Goal: Find specific page/section: Find specific page/section

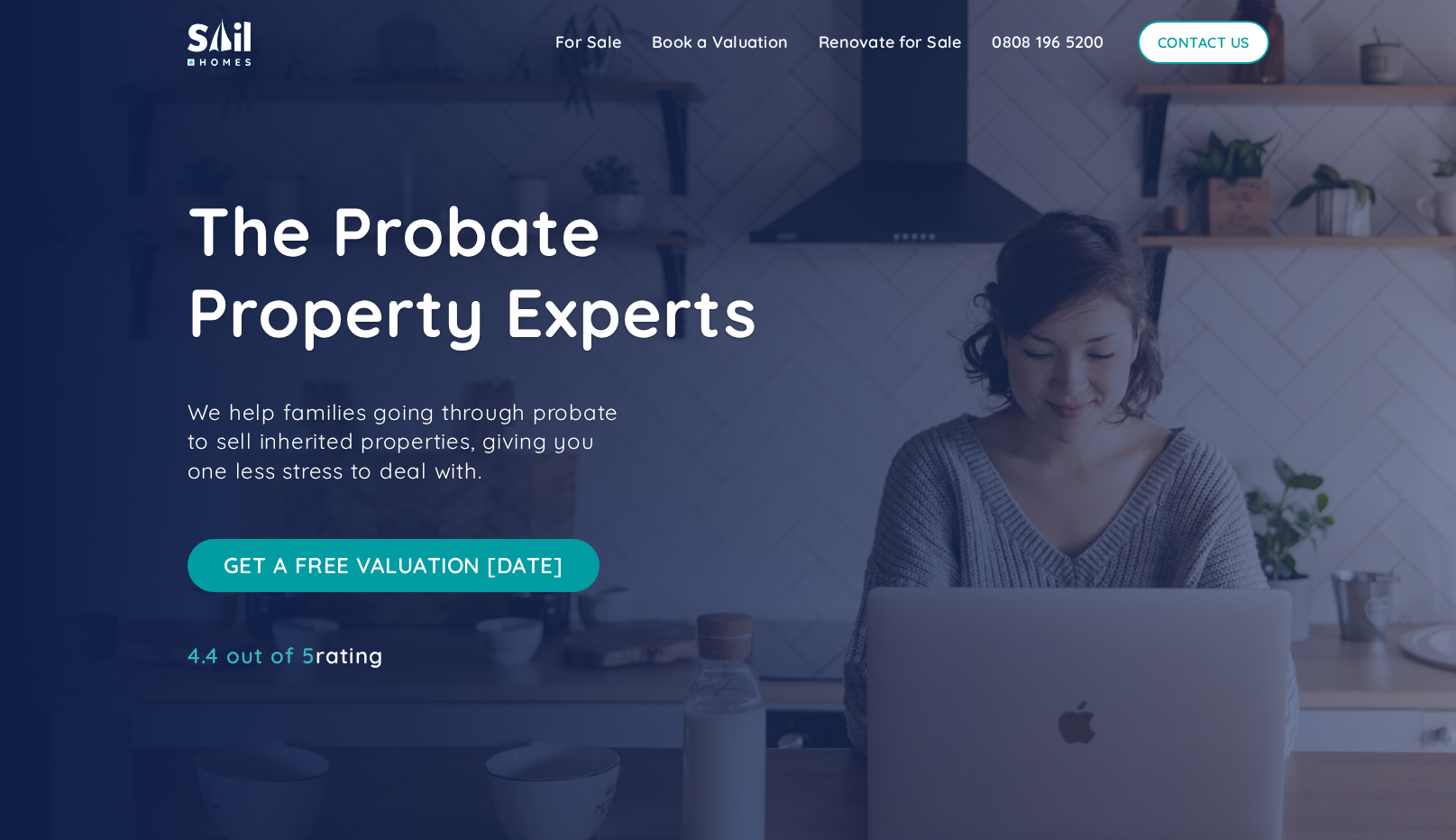
click at [1167, 41] on link "Contact Us" at bounding box center [1204, 42] width 132 height 43
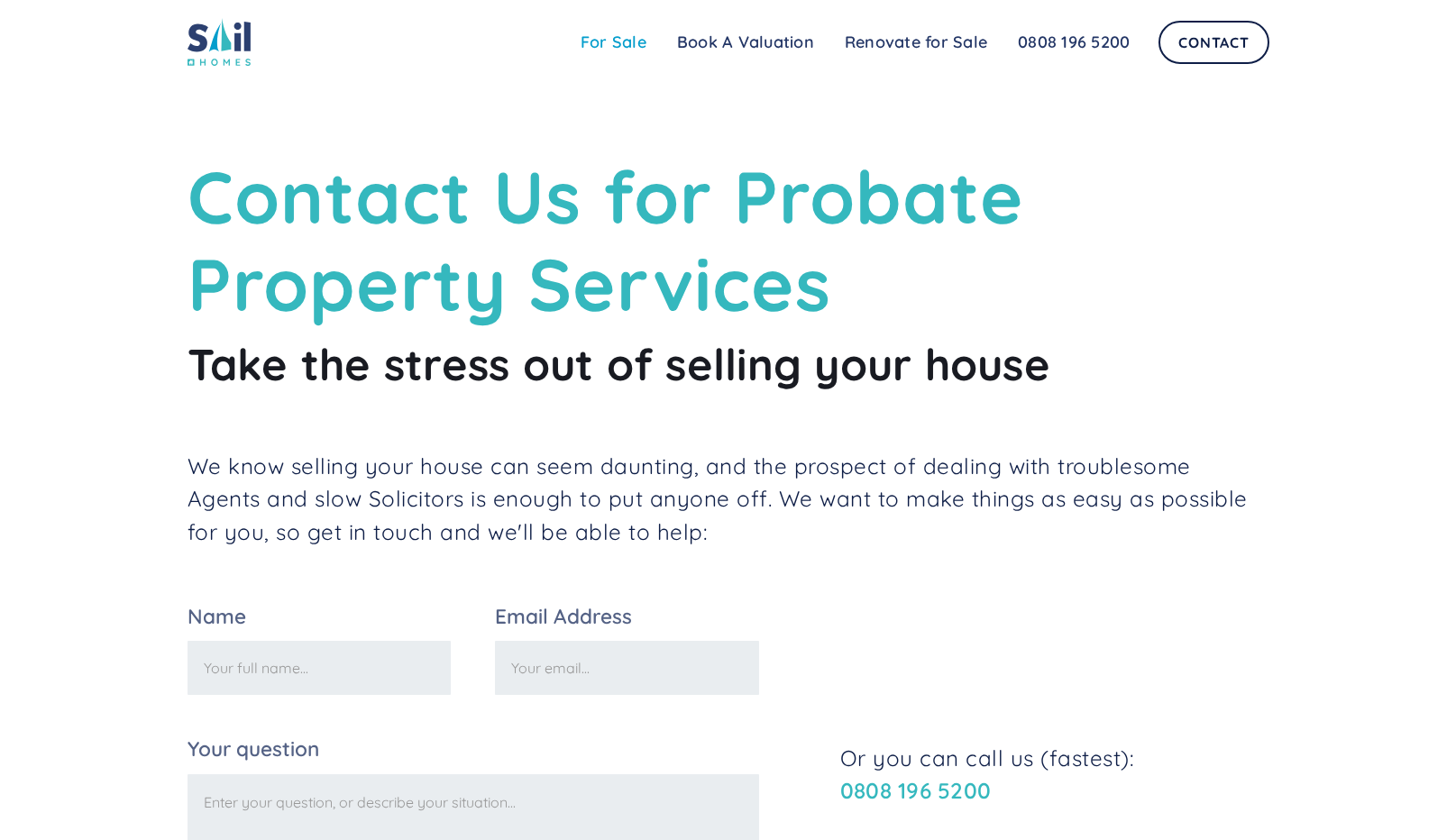
click at [613, 48] on link "For Sale" at bounding box center [613, 42] width 97 height 36
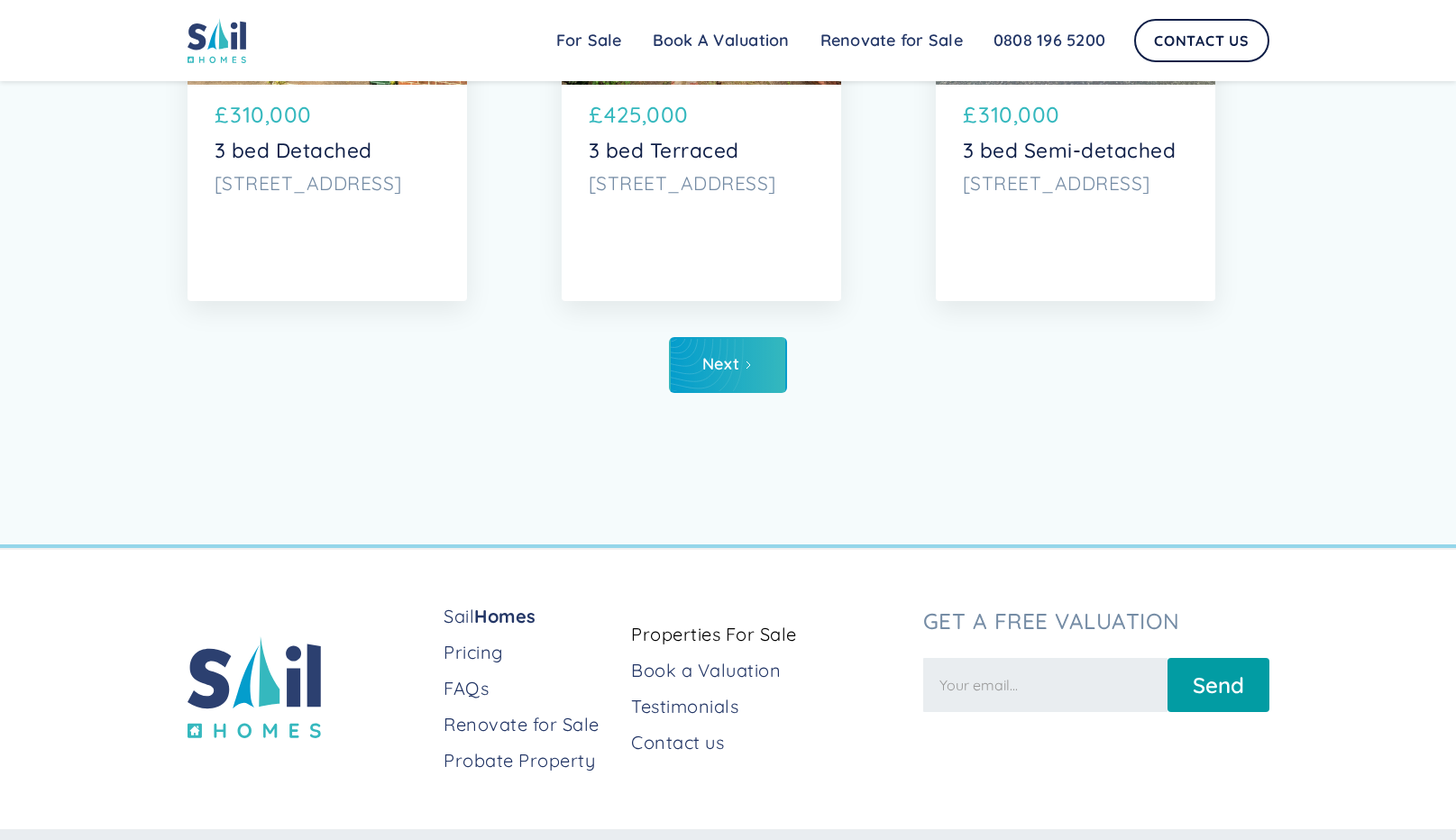
scroll to position [9320, 0]
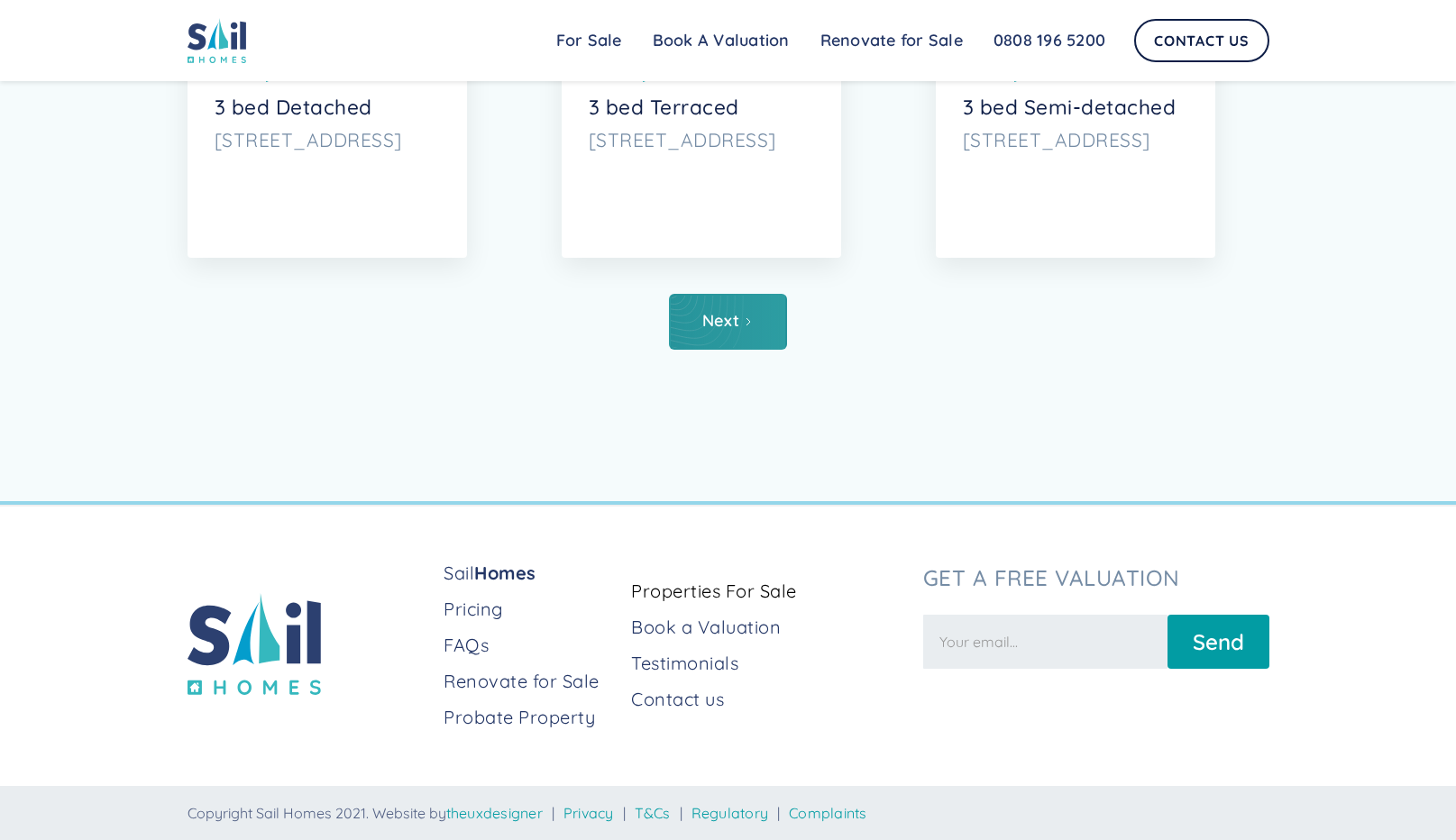
click at [747, 324] on icon "Next Page" at bounding box center [749, 322] width 4 height 7
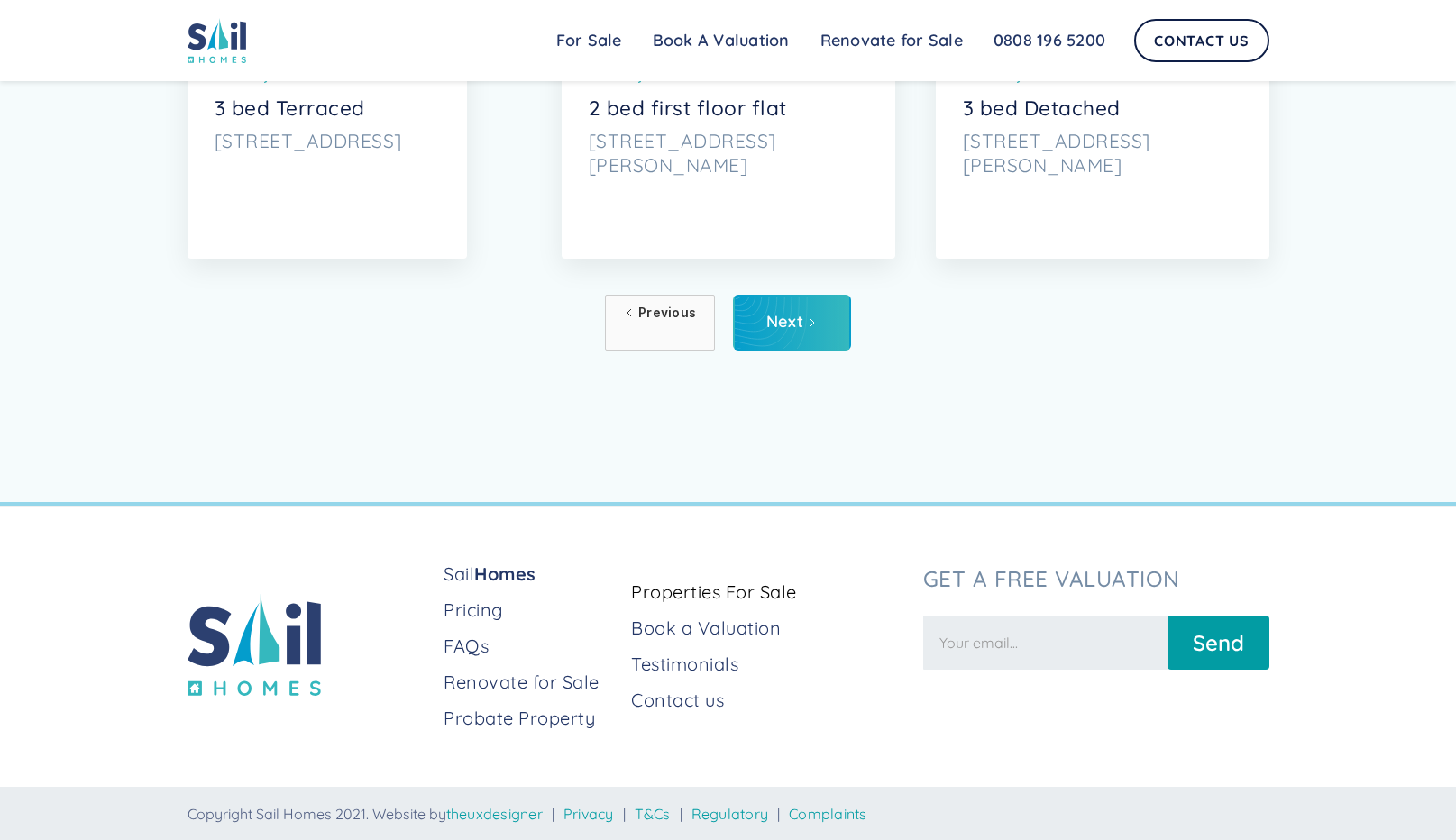
scroll to position [9320, 0]
click at [805, 335] on link "Next" at bounding box center [792, 322] width 118 height 56
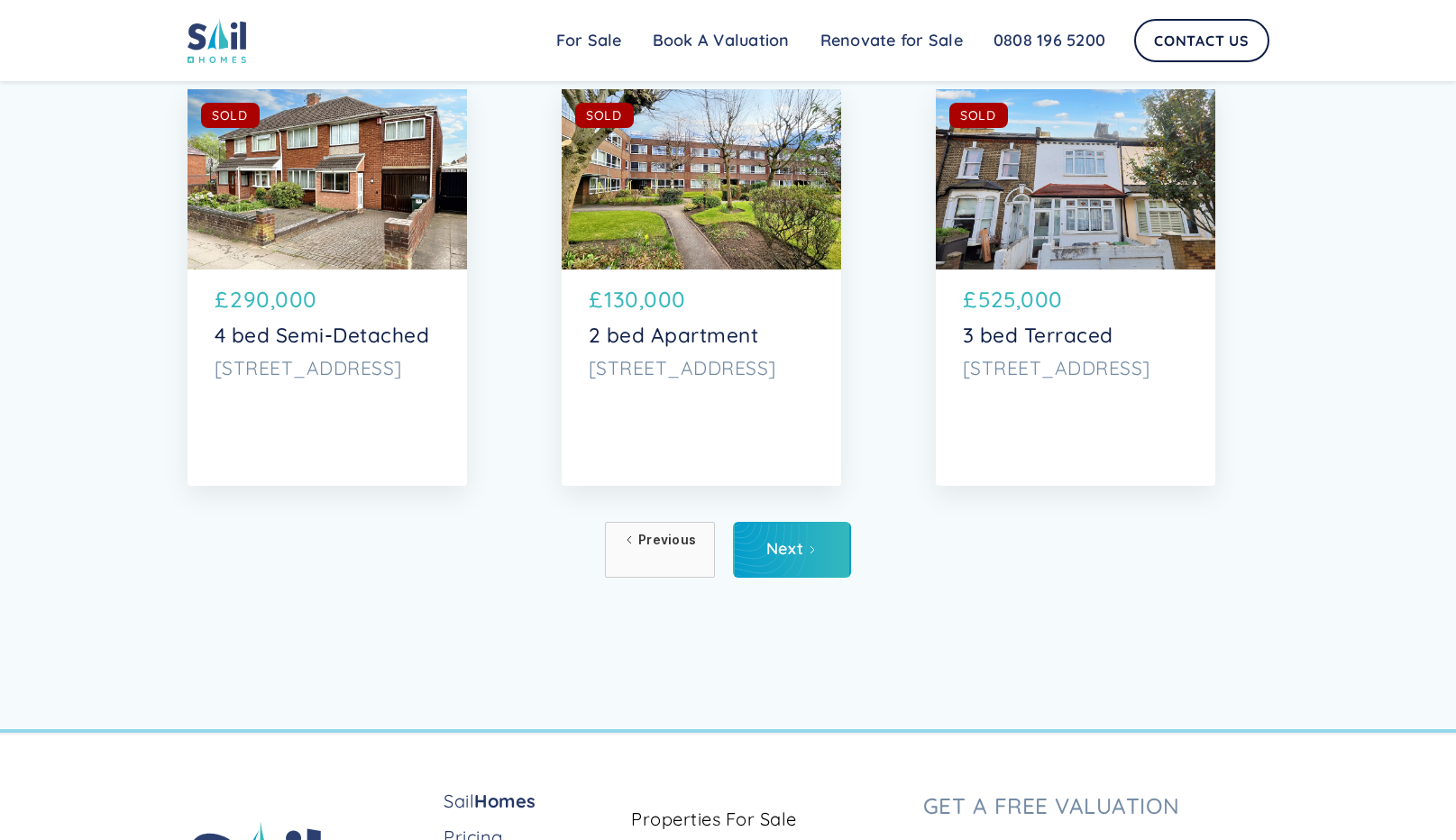
scroll to position [9320, 0]
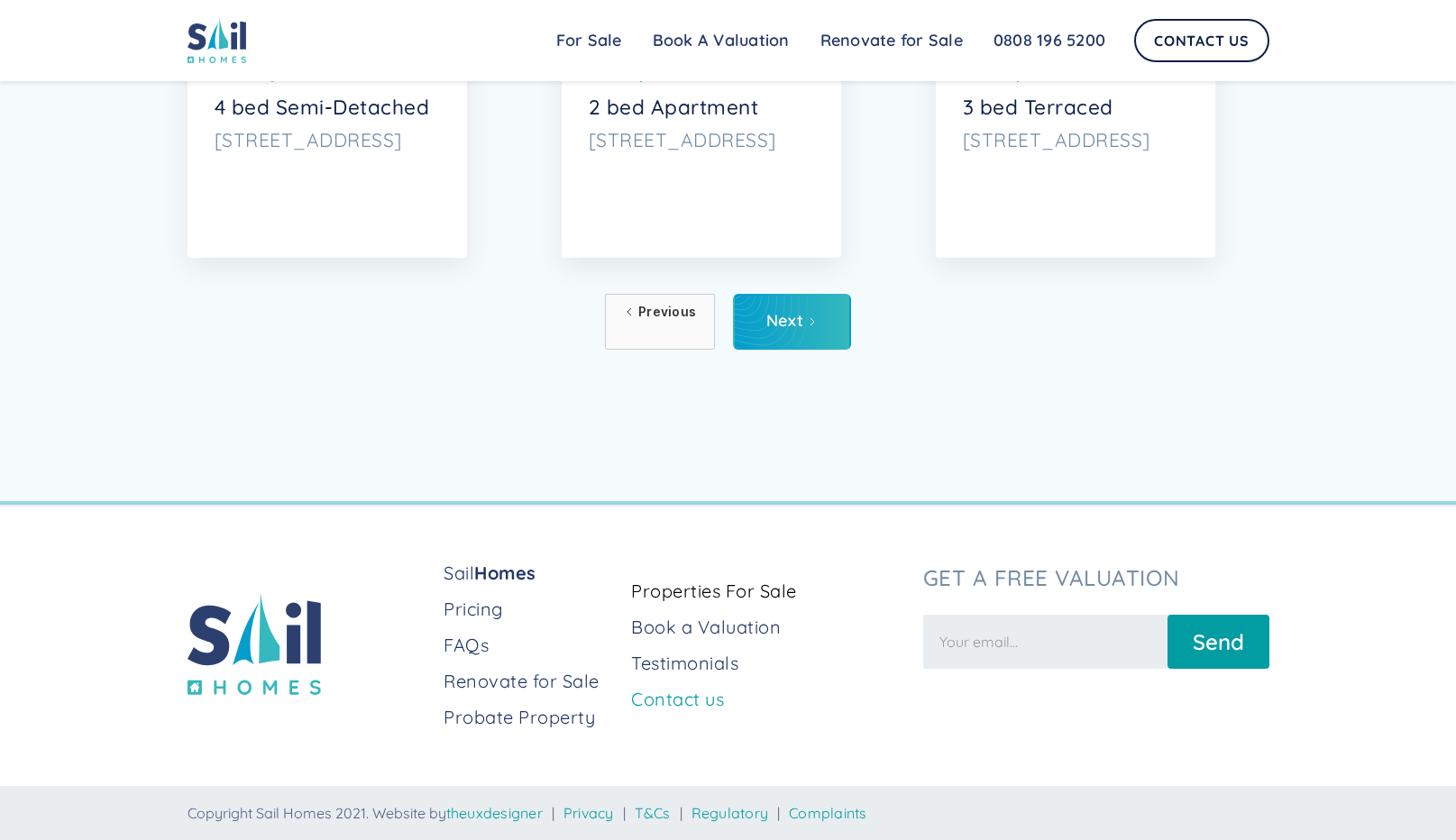
click at [664, 704] on link "Contact us" at bounding box center [769, 700] width 277 height 26
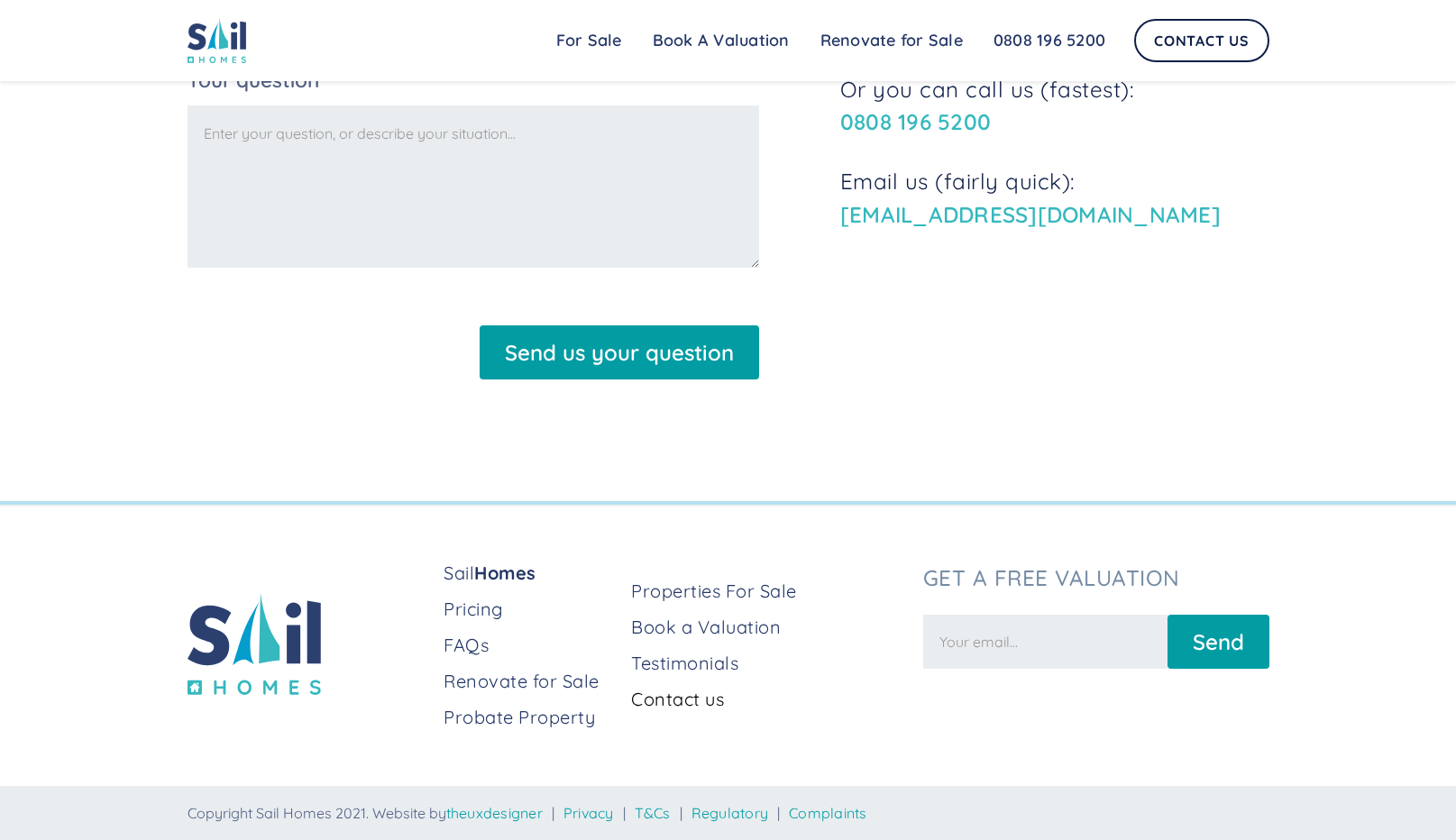
scroll to position [675, 0]
click at [461, 608] on link "Pricing" at bounding box center [529, 610] width 173 height 26
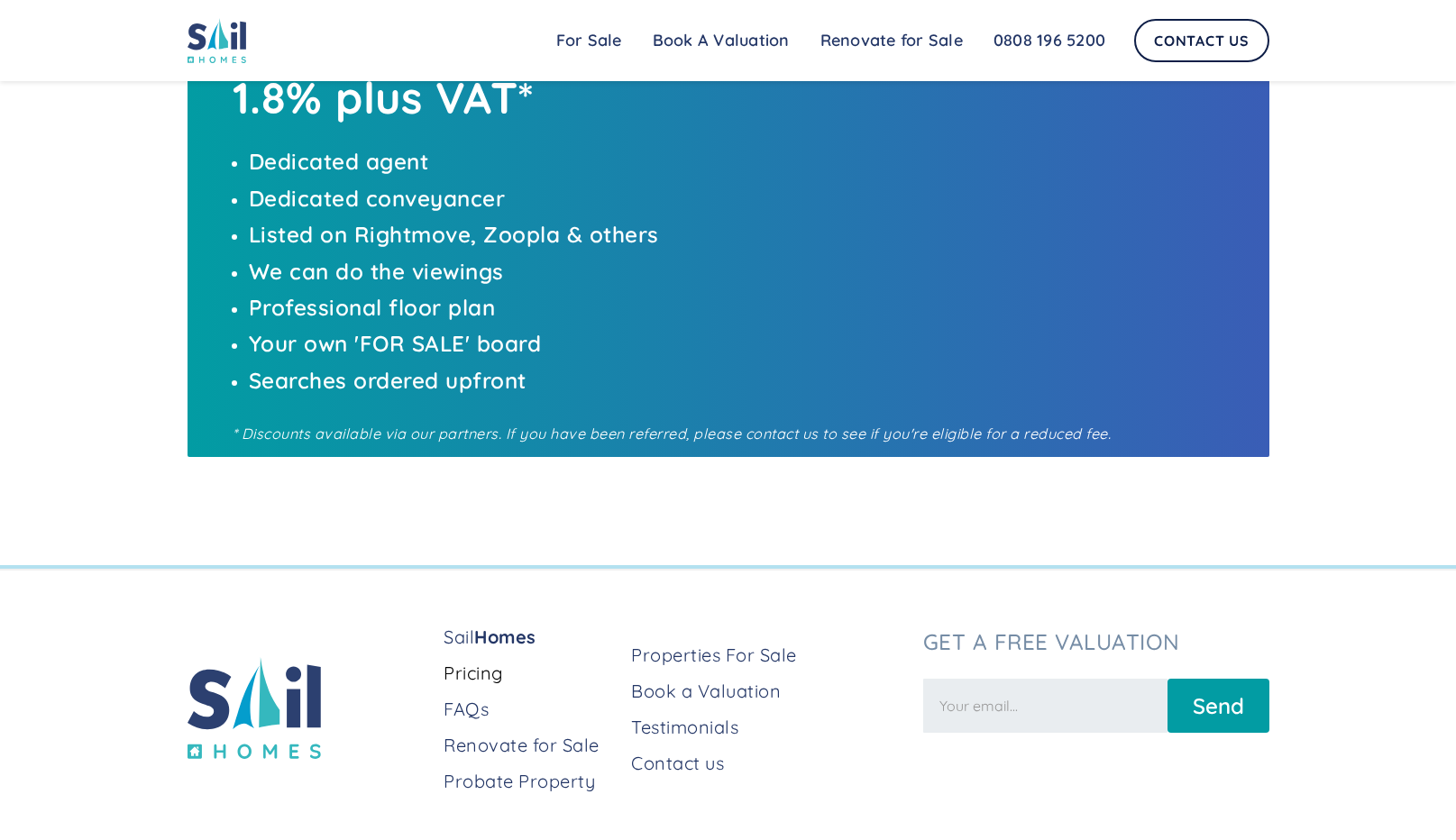
scroll to position [956, 0]
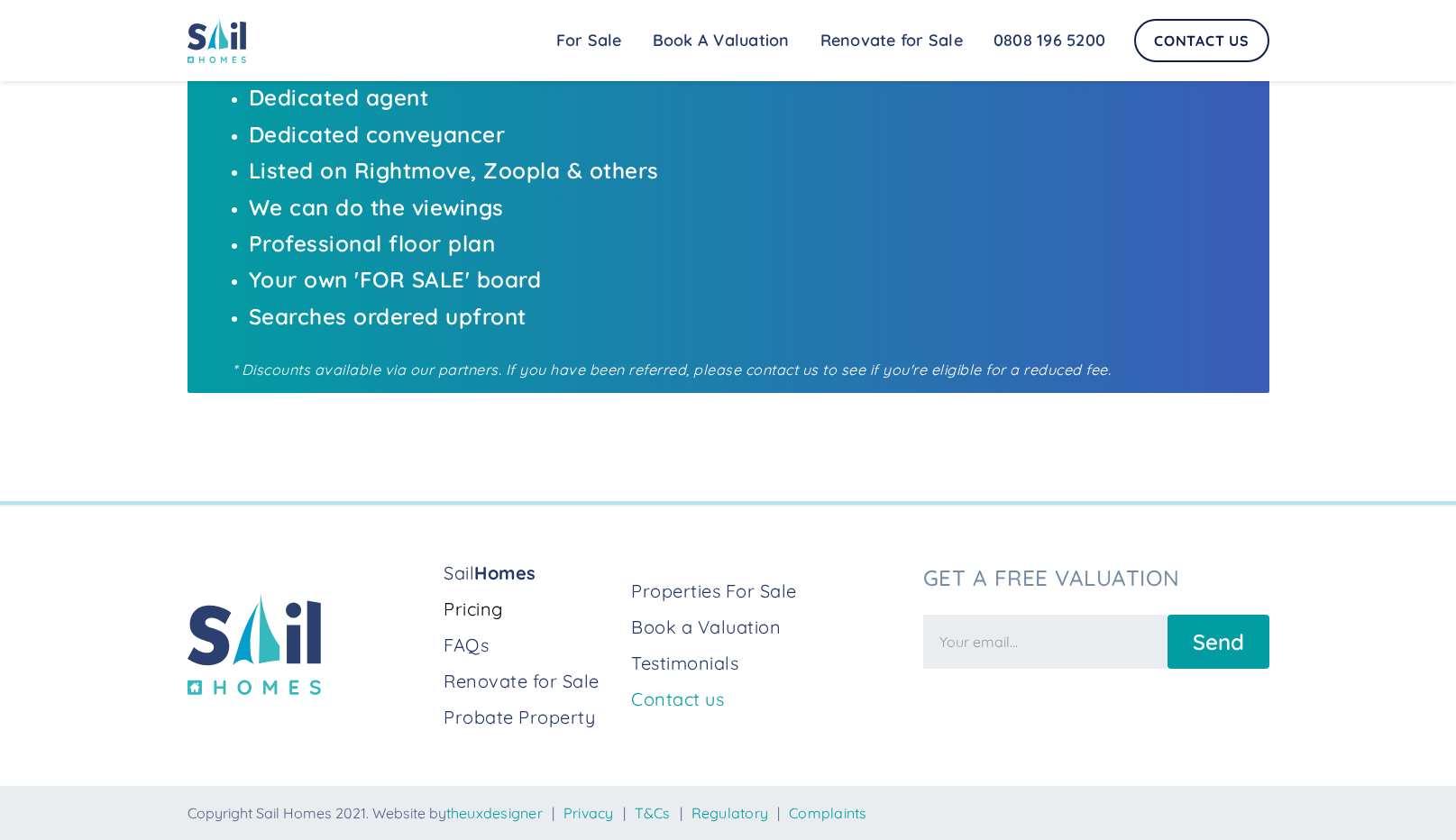
click at [695, 705] on link "Contact us" at bounding box center [769, 700] width 277 height 26
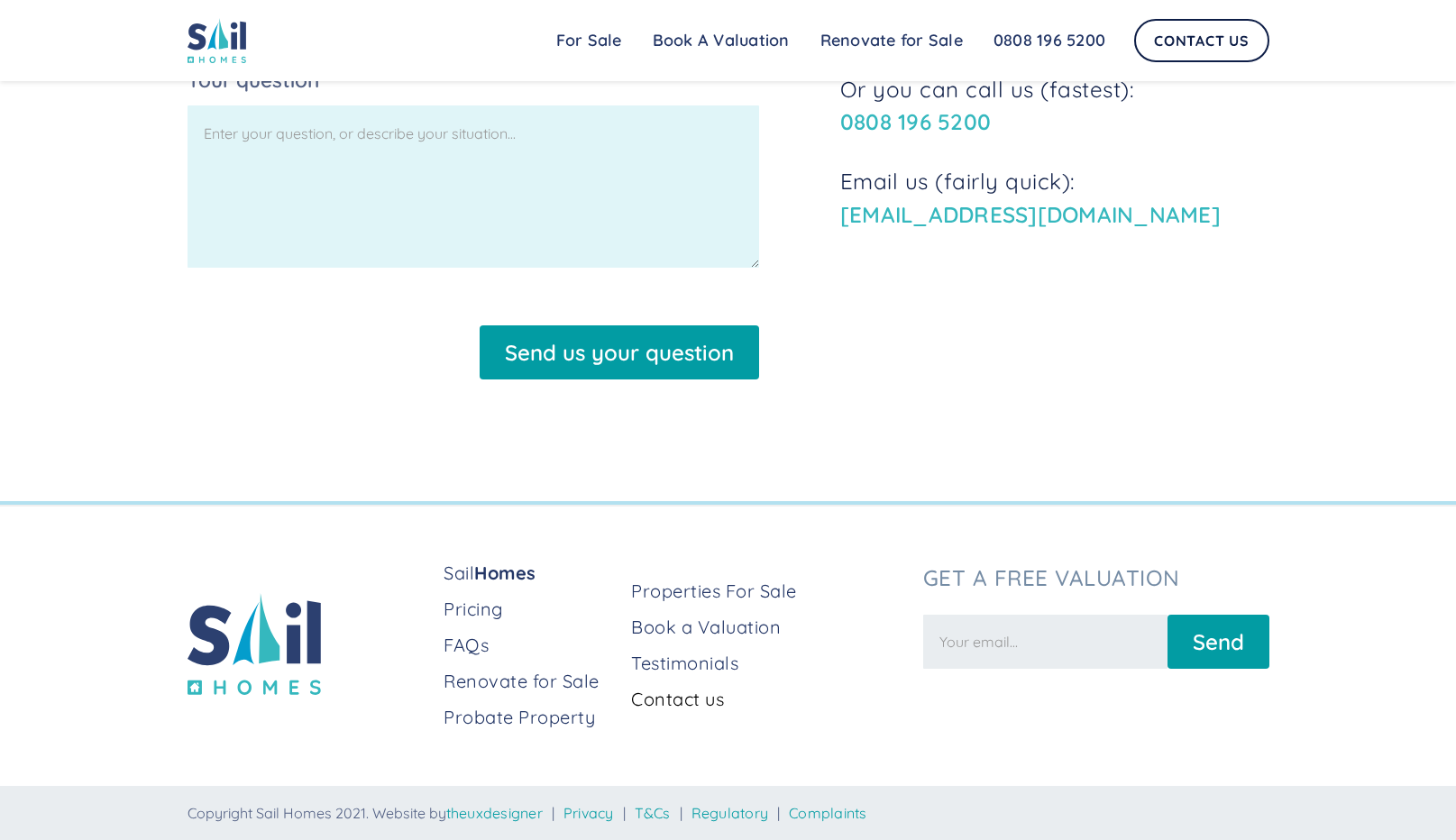
scroll to position [584, 0]
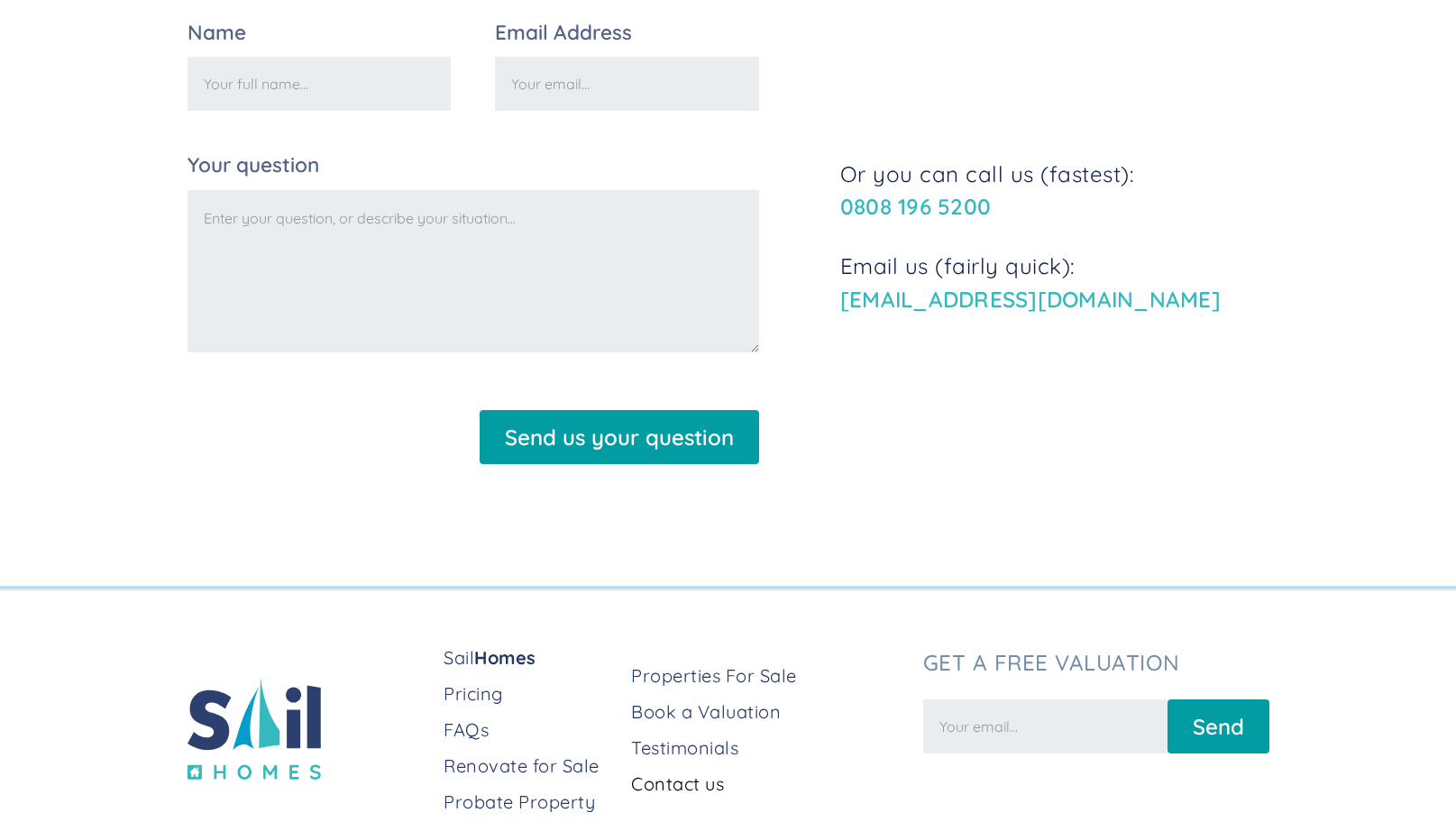
drag, startPoint x: 1228, startPoint y: 133, endPoint x: 769, endPoint y: 37, distance: 468.9
click at [1228, 133] on div "Name Email Address Your question Send us your question Thank you! Your submissi…" at bounding box center [728, 250] width 1082 height 456
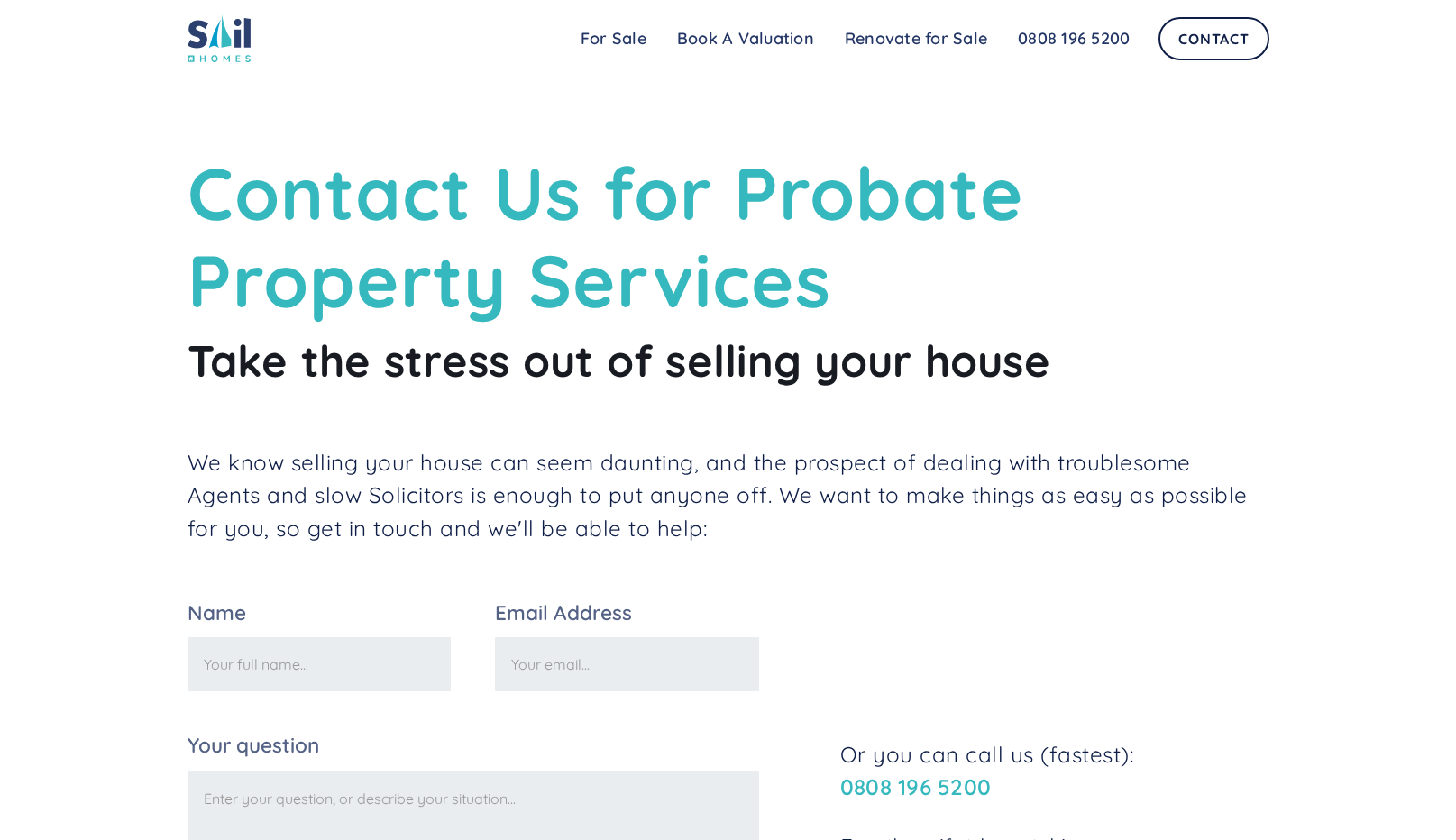
scroll to position [0, 0]
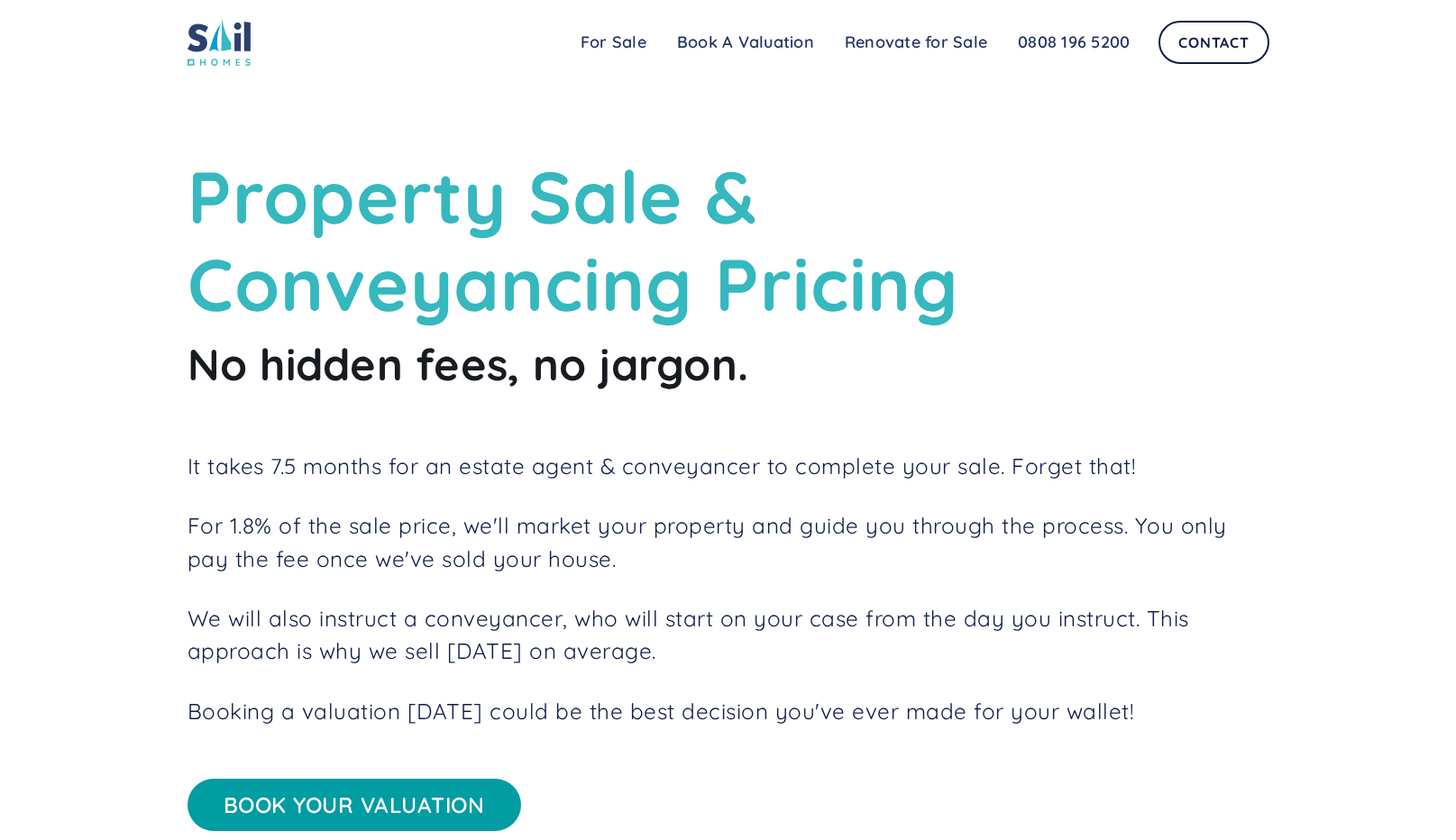
scroll to position [956, 0]
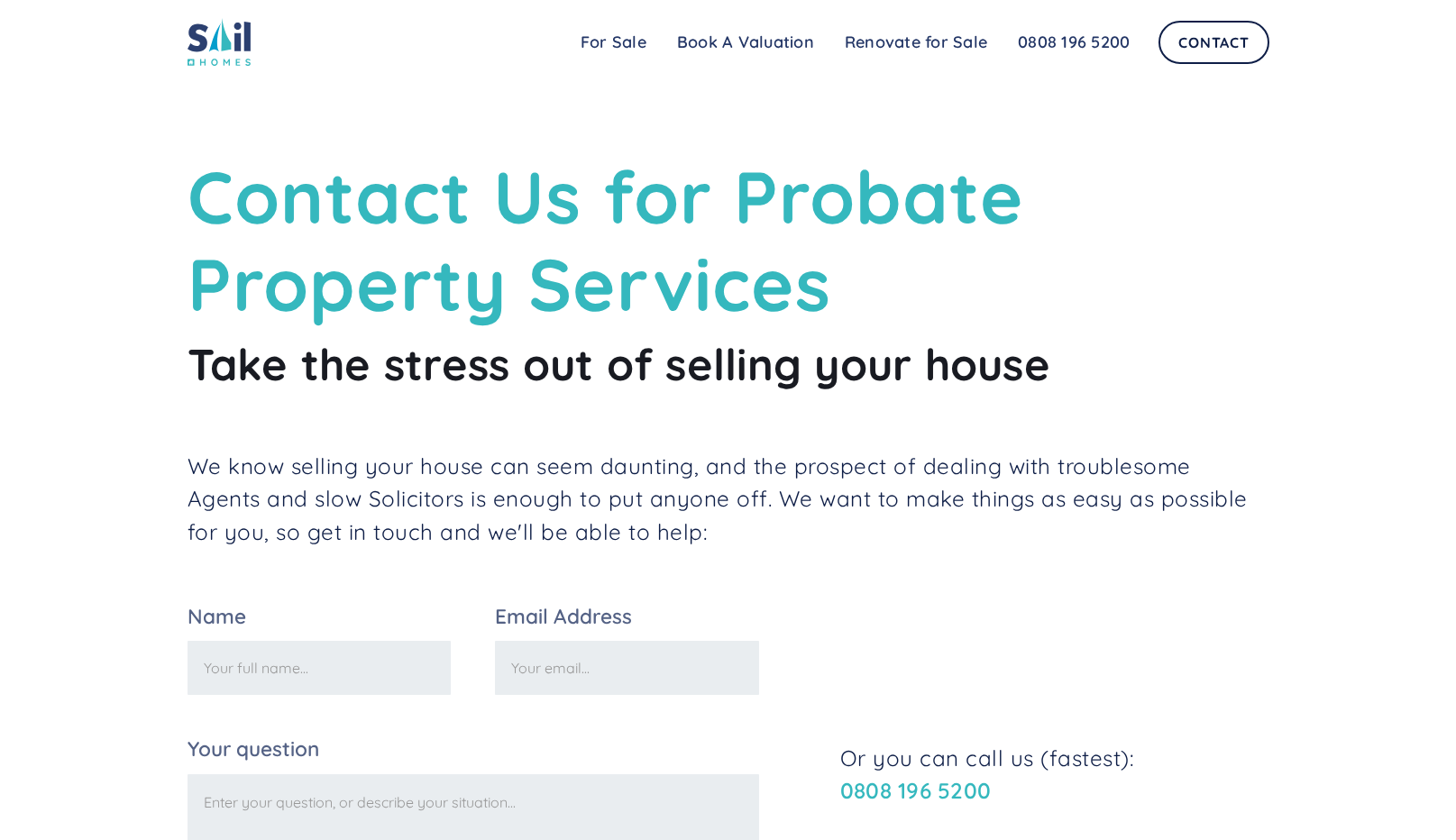
scroll to position [675, 0]
